Goal: Task Accomplishment & Management: Manage account settings

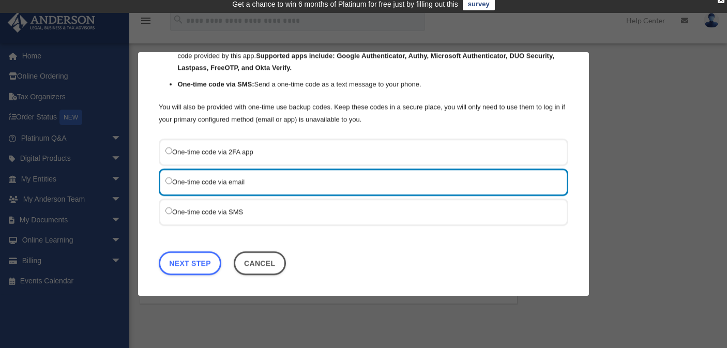
scroll to position [13, 0]
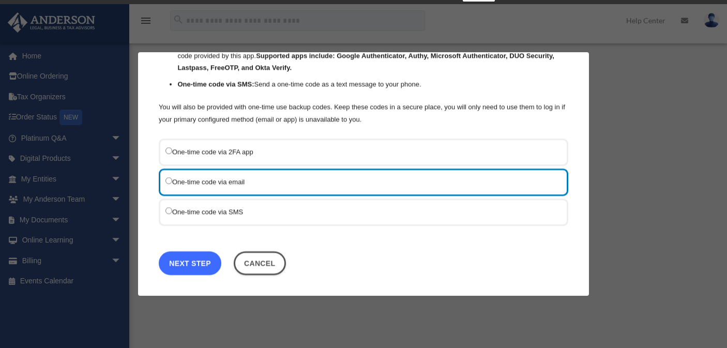
click at [190, 254] on link "Next Step" at bounding box center [190, 263] width 63 height 24
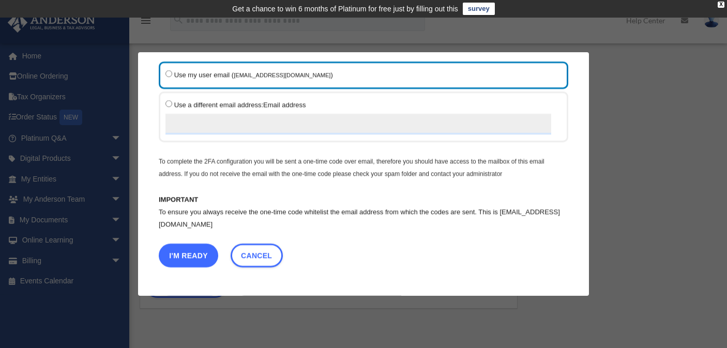
click at [189, 253] on button "I'm Ready" at bounding box center [188, 256] width 59 height 24
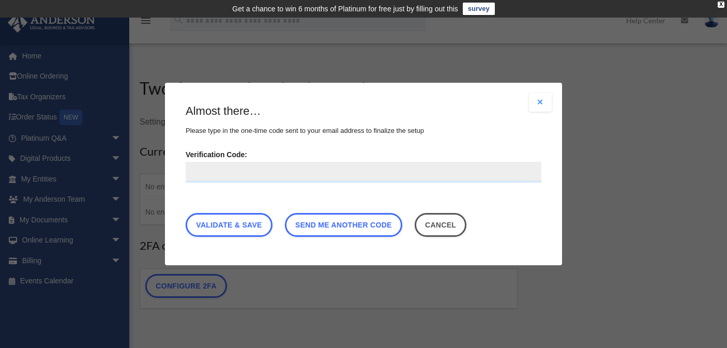
paste input "******"
type input "******"
click at [237, 224] on link "Validate & Save" at bounding box center [229, 225] width 87 height 24
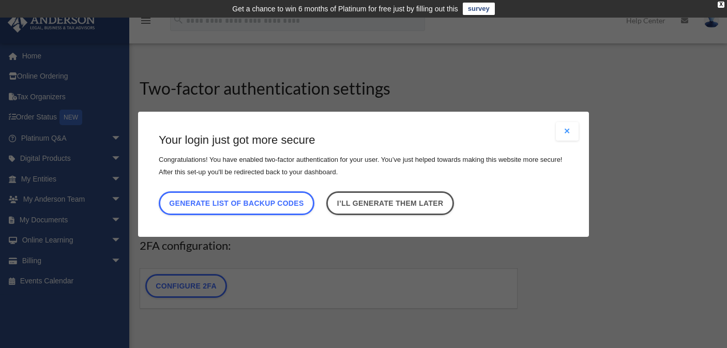
click at [567, 128] on button "Close modal" at bounding box center [567, 131] width 23 height 19
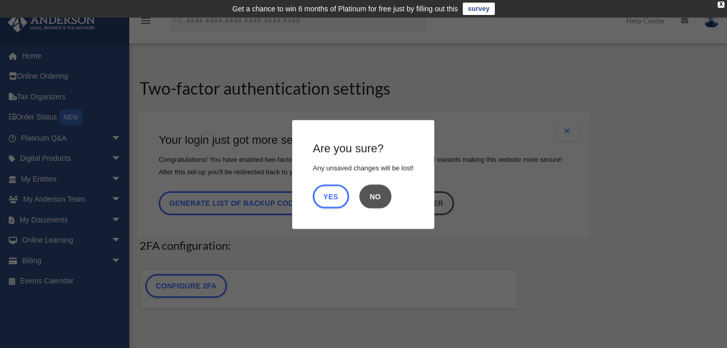
click at [372, 198] on button "No" at bounding box center [375, 196] width 32 height 24
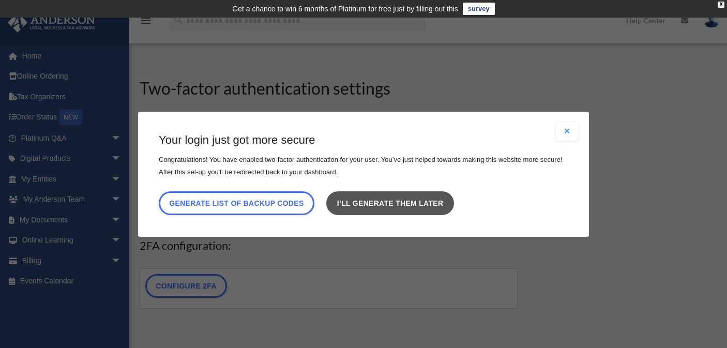
click at [421, 203] on link "I’ll generate them later" at bounding box center [389, 203] width 127 height 24
click at [421, 196] on link "I’ll generate them later" at bounding box center [389, 203] width 127 height 24
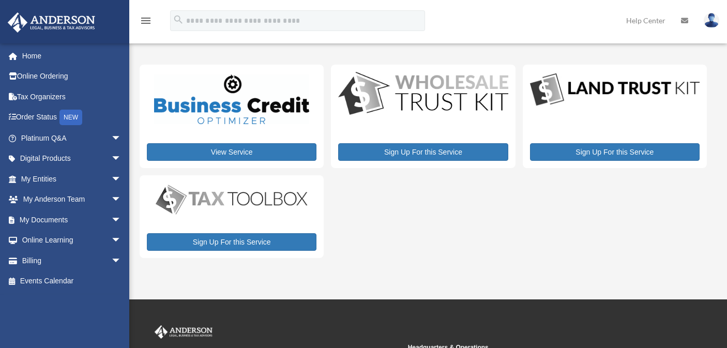
drag, startPoint x: 0, startPoint y: 0, endPoint x: 410, endPoint y: 193, distance: 453.3
click at [410, 193] on div "View Service Sign Up For this Service Sign Up For this Service Sign Up For this…" at bounding box center [423, 161] width 567 height 193
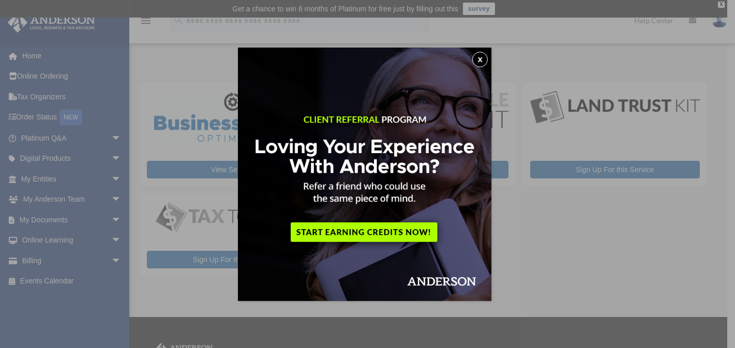
click at [479, 51] on img at bounding box center [364, 174] width 253 height 253
click at [481, 54] on button "x" at bounding box center [480, 60] width 16 height 16
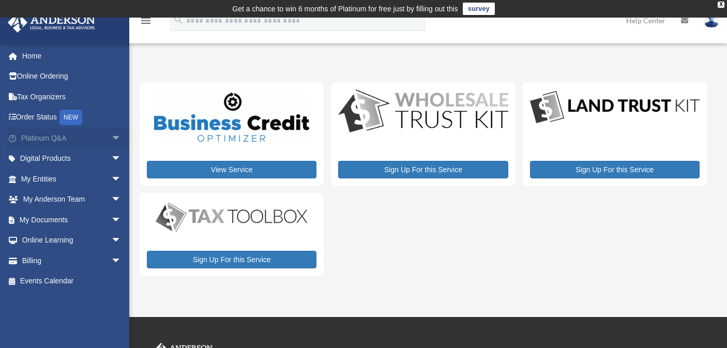
click at [54, 133] on link "Platinum Q&A arrow_drop_down" at bounding box center [72, 138] width 130 height 21
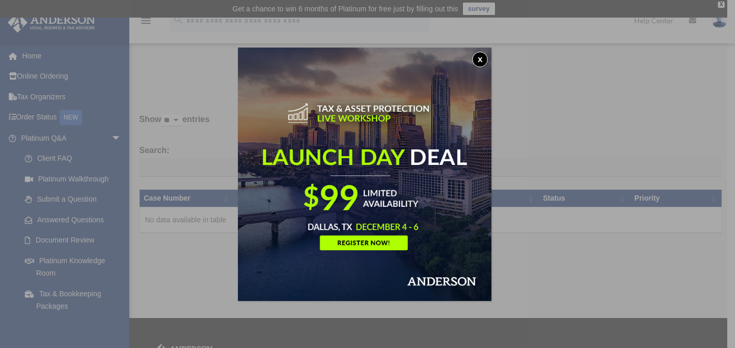
click at [484, 53] on button "x" at bounding box center [480, 60] width 16 height 16
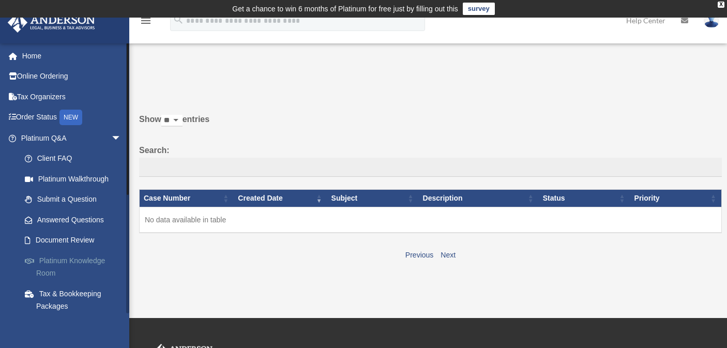
click at [78, 255] on link "Platinum Knowledge Room" at bounding box center [75, 266] width 123 height 33
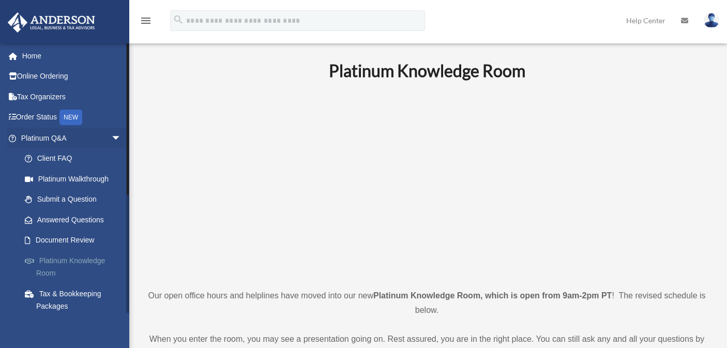
drag, startPoint x: 0, startPoint y: 0, endPoint x: 77, endPoint y: 255, distance: 266.1
click at [77, 255] on link "Platinum Knowledge Room" at bounding box center [75, 266] width 123 height 33
